Goal: Task Accomplishment & Management: Use online tool/utility

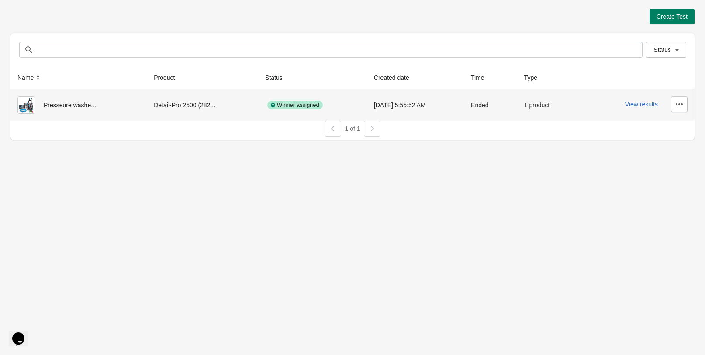
click at [78, 100] on div "Presseure washe..." at bounding box center [78, 104] width 122 height 17
click at [633, 106] on button "View results" at bounding box center [641, 104] width 33 height 7
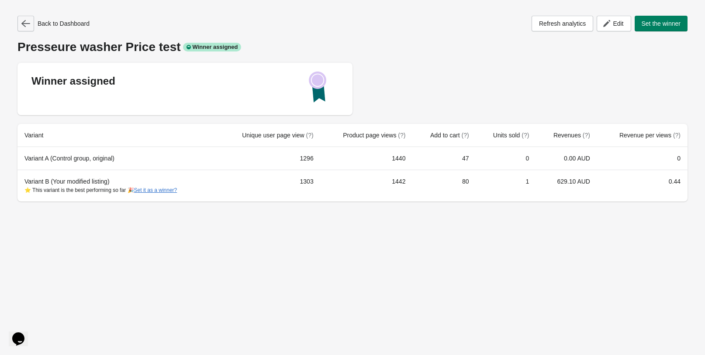
click at [28, 23] on icon "button" at bounding box center [25, 23] width 9 height 7
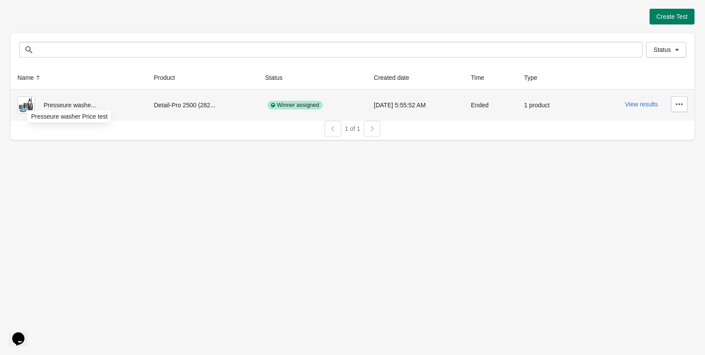
click at [84, 107] on span "Presseure washe..." at bounding box center [70, 105] width 52 height 7
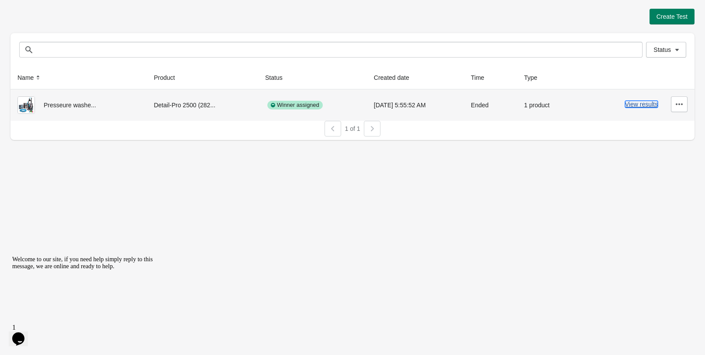
click at [648, 103] on button "View results" at bounding box center [641, 104] width 33 height 7
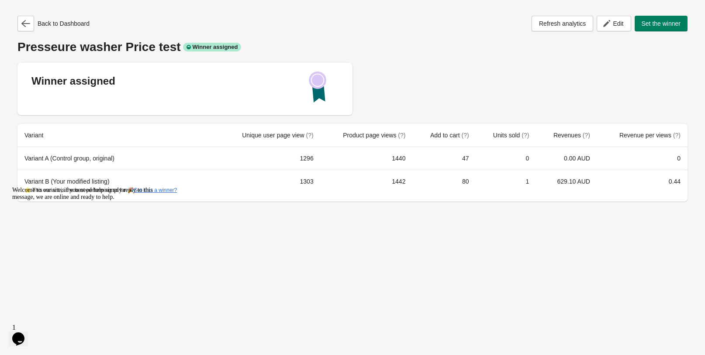
click at [12, 187] on icon "Chat attention grabber" at bounding box center [12, 187] width 0 height 0
click at [26, 26] on icon "button" at bounding box center [25, 23] width 9 height 9
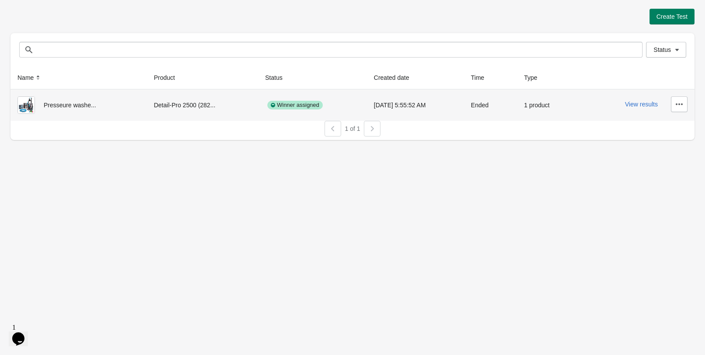
click at [482, 107] on div "Ended" at bounding box center [490, 104] width 39 height 17
click at [671, 103] on button "button" at bounding box center [679, 104] width 17 height 16
click at [476, 107] on div "Ended" at bounding box center [490, 104] width 39 height 17
click at [470, 106] on td "Ended" at bounding box center [490, 104] width 53 height 31
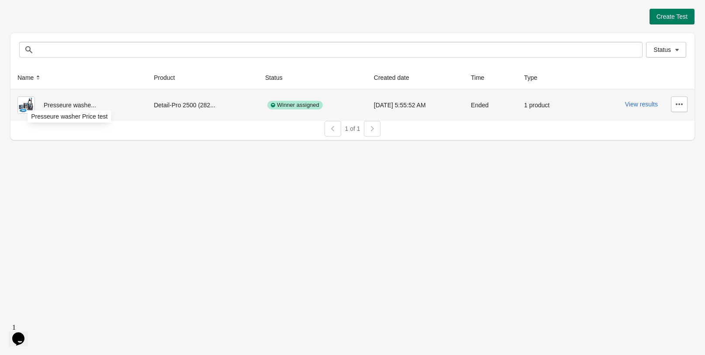
click at [77, 107] on span "Presseure washe..." at bounding box center [70, 105] width 52 height 7
click at [60, 106] on span "Presseure washe..." at bounding box center [70, 105] width 52 height 7
click at [642, 105] on button "View results" at bounding box center [641, 104] width 33 height 7
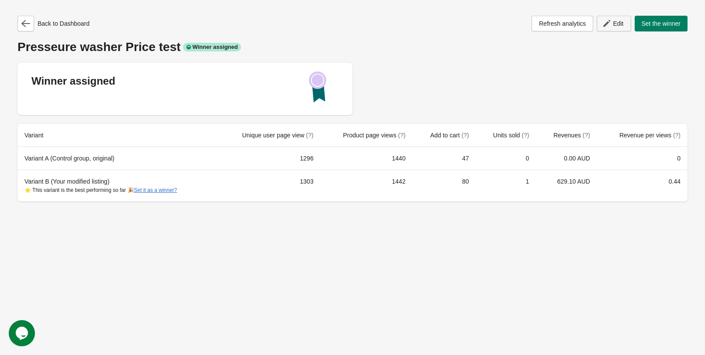
click at [618, 28] on button "Edit" at bounding box center [613, 24] width 34 height 16
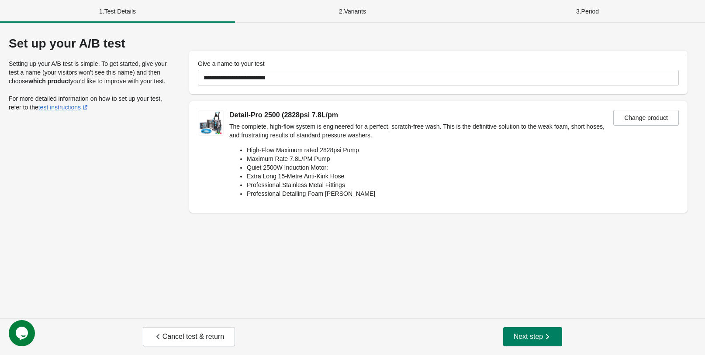
click at [367, 14] on div "2 . Variants" at bounding box center [352, 11] width 235 height 23
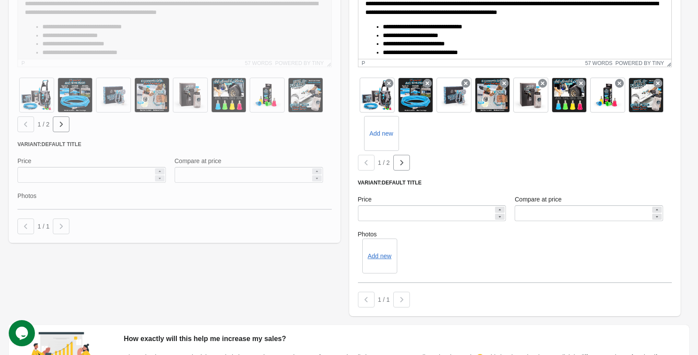
scroll to position [282, 0]
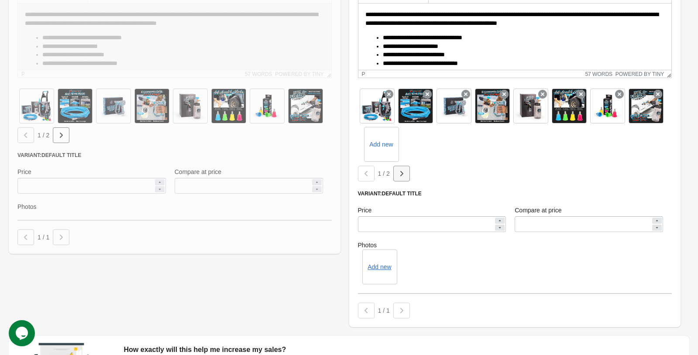
click at [398, 174] on icon "button" at bounding box center [401, 173] width 9 height 9
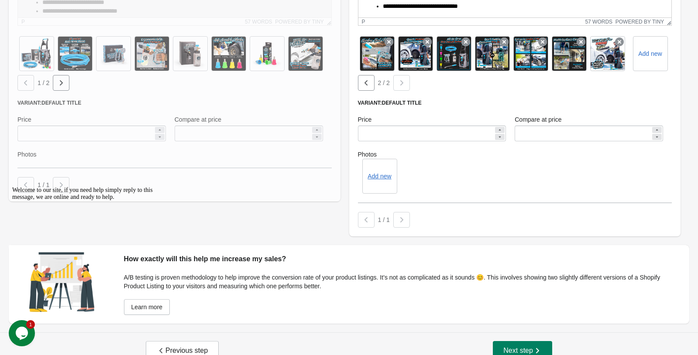
scroll to position [348, 0]
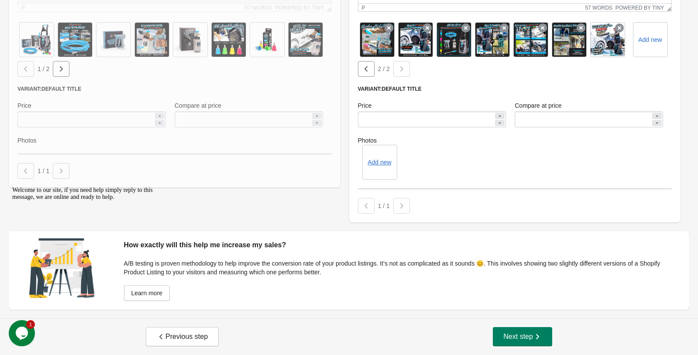
click at [67, 313] on div "Welcome to our site, if you need help simply reply to this message, we are onli…" at bounding box center [87, 250] width 150 height 126
click at [545, 335] on button "Next step" at bounding box center [522, 336] width 59 height 19
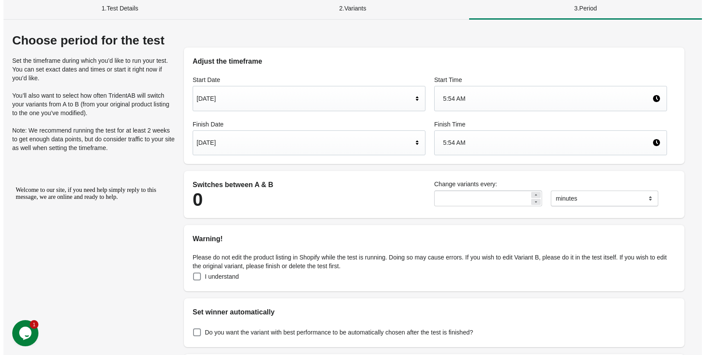
scroll to position [0, 0]
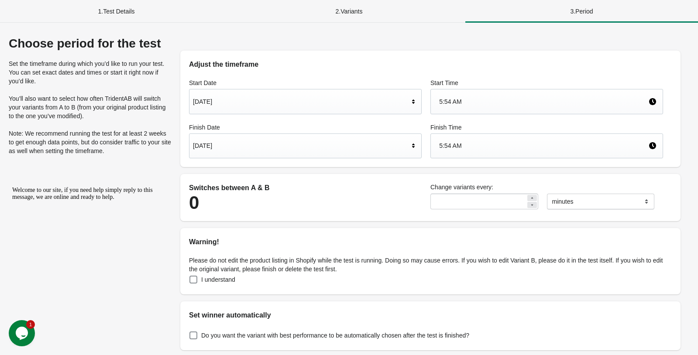
click at [162, 10] on div "1 . Test Details" at bounding box center [116, 11] width 233 height 23
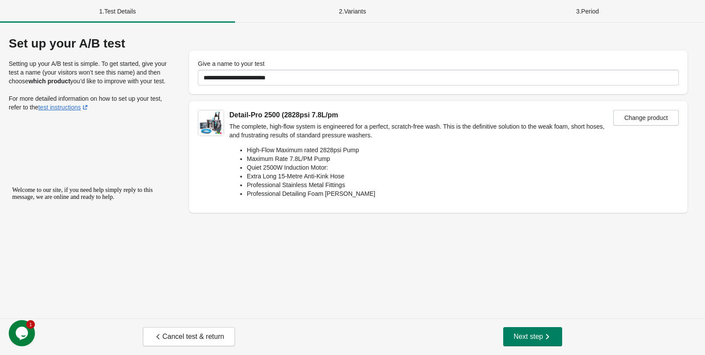
click at [12, 187] on icon "Chat attention grabber" at bounding box center [12, 187] width 0 height 0
